Goal: Information Seeking & Learning: Learn about a topic

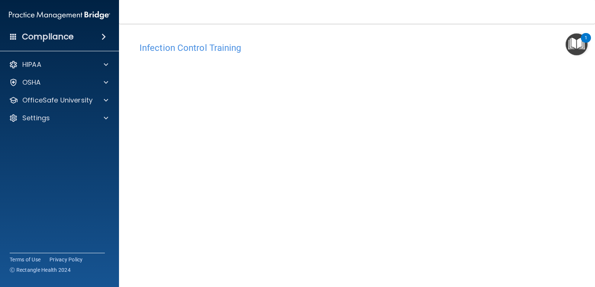
scroll to position [31, 0]
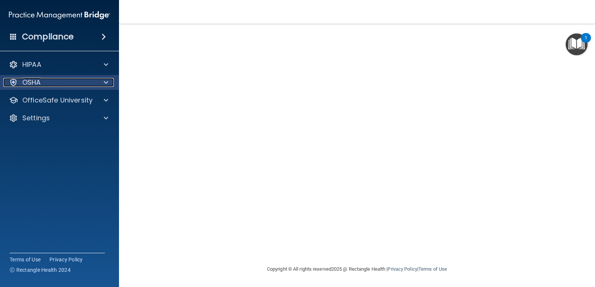
click at [74, 78] on div "OSHA" at bounding box center [49, 82] width 92 height 9
click at [81, 84] on div "OSHA" at bounding box center [49, 82] width 92 height 9
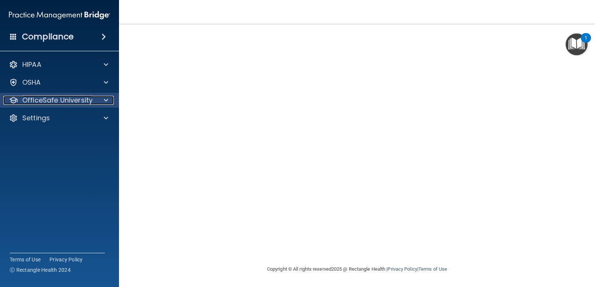
click at [107, 99] on span at bounding box center [106, 100] width 4 height 9
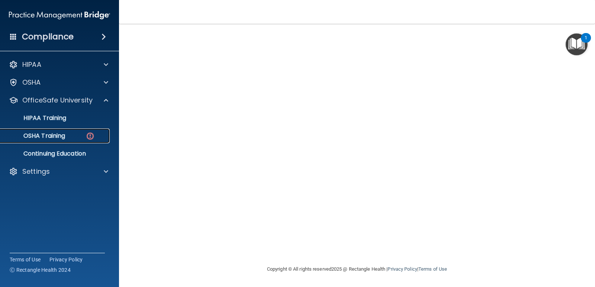
click at [92, 133] on img at bounding box center [90, 136] width 9 height 9
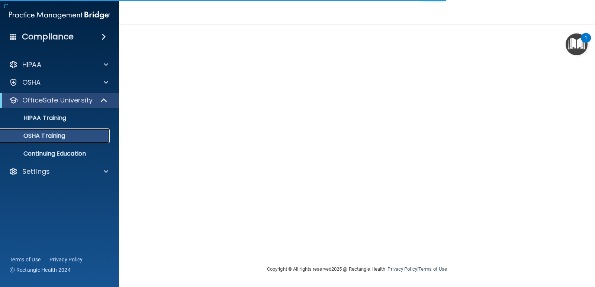
click at [43, 134] on p "OSHA Training" at bounding box center [35, 135] width 60 height 7
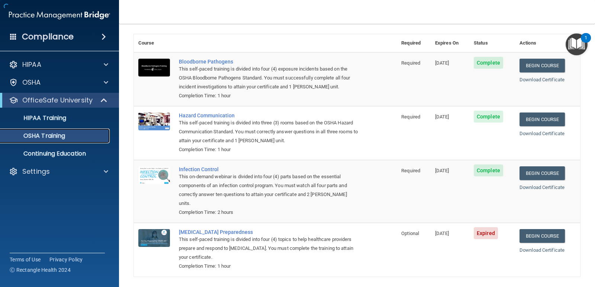
scroll to position [52, 0]
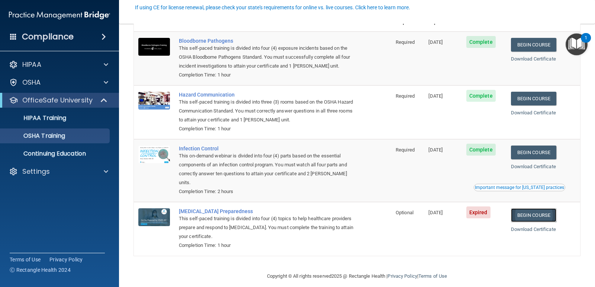
click at [525, 209] on link "Begin Course" at bounding box center [533, 216] width 45 height 14
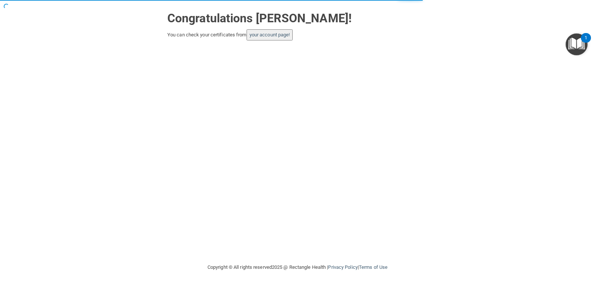
click at [287, 32] on button "your account page!" at bounding box center [269, 34] width 46 height 11
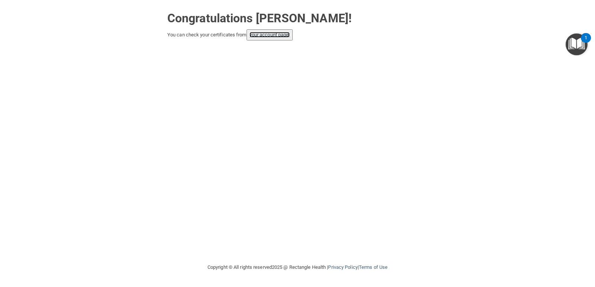
click at [278, 34] on link "your account page!" at bounding box center [269, 35] width 41 height 6
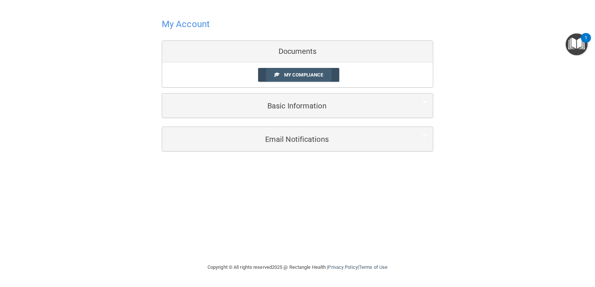
click at [302, 75] on span "My Compliance" at bounding box center [303, 75] width 39 height 6
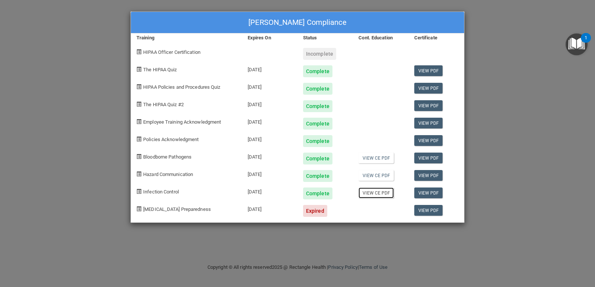
click at [380, 194] on link "View CE PDF" at bounding box center [375, 193] width 35 height 11
click at [494, 33] on div "[PERSON_NAME] Compliance Training Expires On Status Cont. Education Certificate…" at bounding box center [297, 143] width 595 height 287
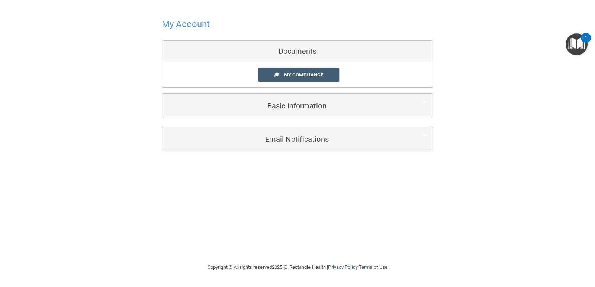
click at [486, 18] on div "My Account Documents My Compliance My Compliance My BAA Basic Information Full …" at bounding box center [297, 83] width 565 height 153
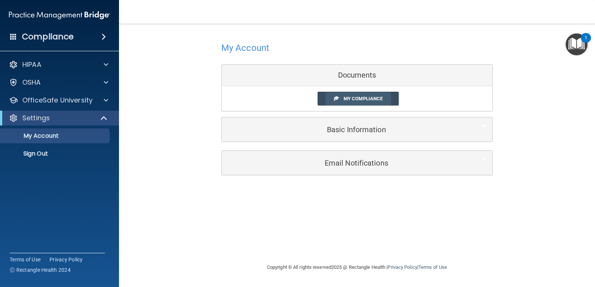
click at [362, 97] on span "My Compliance" at bounding box center [363, 99] width 39 height 6
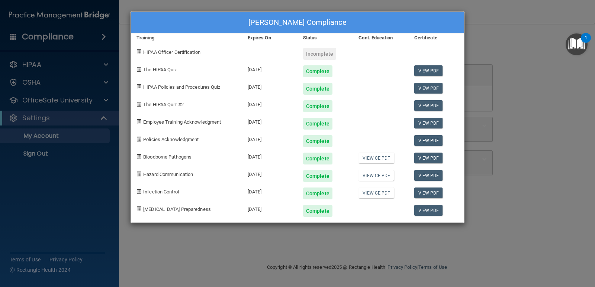
click at [383, 202] on div at bounding box center [380, 208] width 55 height 17
click at [510, 52] on div "Estella Disapio's Compliance Training Expires On Status Cont. Education Certifi…" at bounding box center [297, 143] width 595 height 287
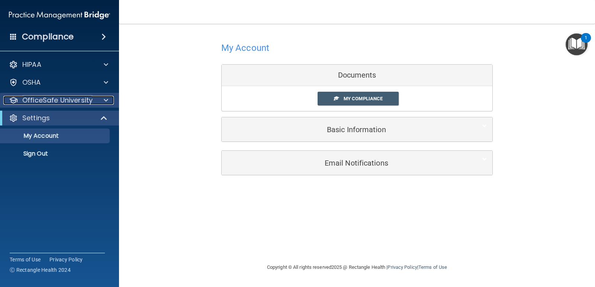
click at [103, 98] on div at bounding box center [105, 100] width 19 height 9
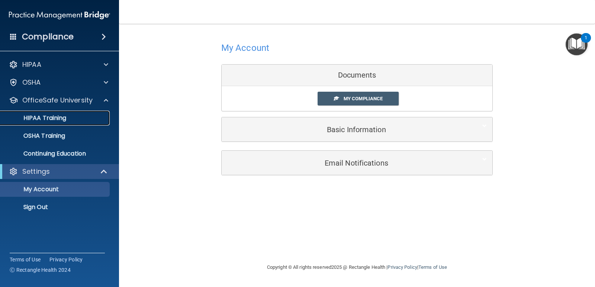
click at [78, 117] on div "HIPAA Training" at bounding box center [55, 118] width 101 height 7
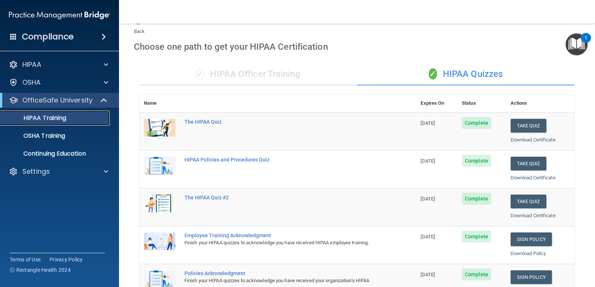
scroll to position [12, 0]
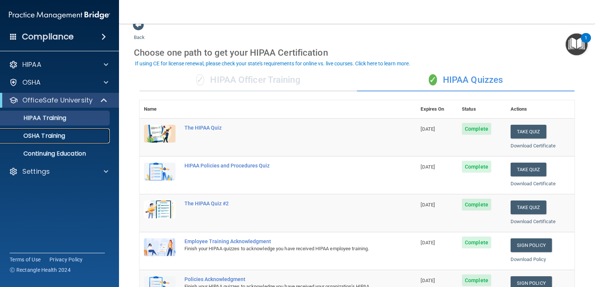
click at [63, 130] on link "OSHA Training" at bounding box center [51, 136] width 117 height 15
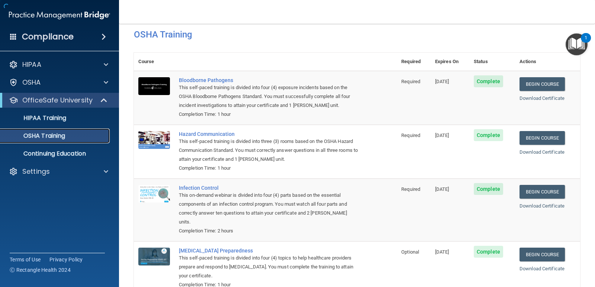
click at [53, 132] on p "OSHA Training" at bounding box center [35, 135] width 60 height 7
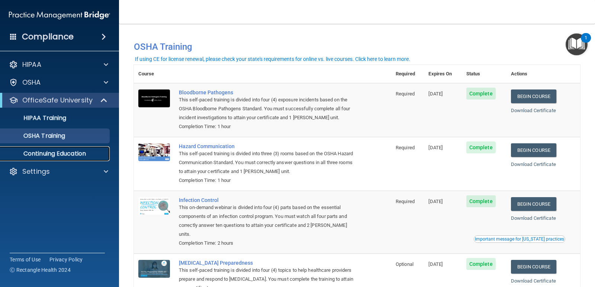
click at [55, 151] on p "Continuing Education" at bounding box center [55, 153] width 101 height 7
